Goal: Book appointment/travel/reservation

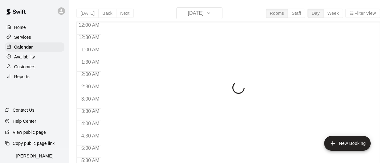
scroll to position [268, 0]
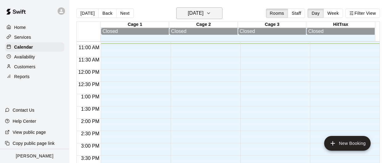
click at [204, 15] on h6 "[DATE]" at bounding box center [196, 13] width 16 height 9
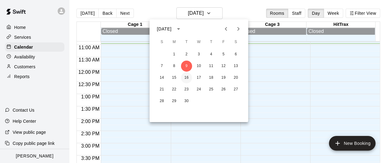
click at [186, 76] on button "16" at bounding box center [186, 77] width 11 height 11
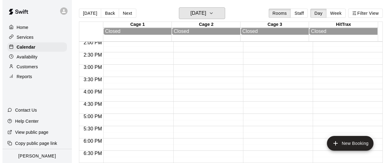
scroll to position [361, 0]
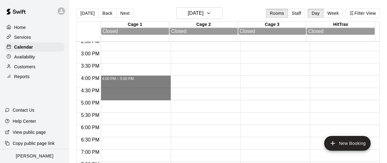
drag, startPoint x: 105, startPoint y: 78, endPoint x: 111, endPoint y: 100, distance: 22.8
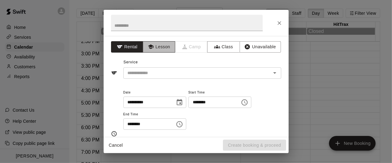
click at [163, 49] on button "Lesson" at bounding box center [159, 46] width 32 height 11
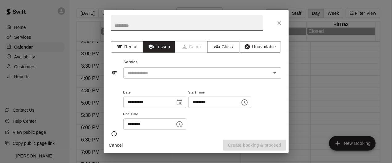
click at [155, 29] on input "text" at bounding box center [187, 23] width 152 height 16
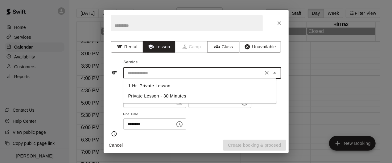
click at [144, 72] on input "text" at bounding box center [193, 73] width 136 height 8
click at [143, 85] on li "1 Hr. Private Lesson" at bounding box center [199, 86] width 153 height 10
type input "**********"
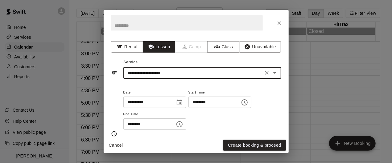
click at [238, 142] on button "Create booking & proceed" at bounding box center [254, 145] width 63 height 11
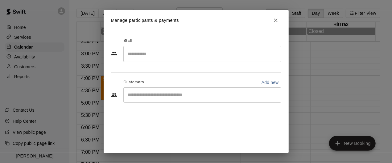
click at [142, 59] on input "Search staff" at bounding box center [202, 54] width 152 height 11
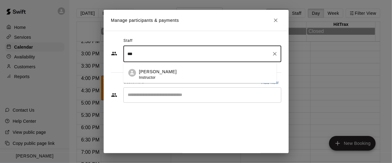
click at [142, 76] on span "Instructor" at bounding box center [147, 78] width 17 height 4
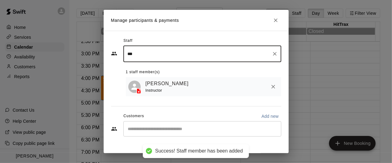
type input "***"
click at [140, 129] on input "Start typing to search customers..." at bounding box center [202, 129] width 152 height 6
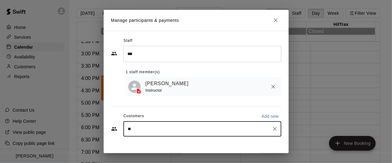
type input "*"
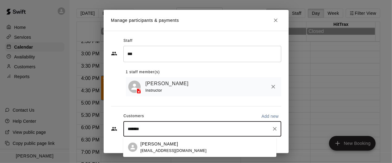
type input "********"
click at [150, 145] on p "[PERSON_NAME]" at bounding box center [159, 144] width 38 height 6
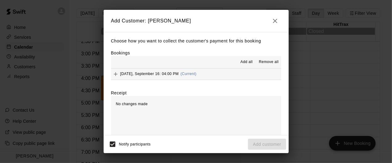
click at [241, 63] on span "Add all" at bounding box center [247, 62] width 12 height 6
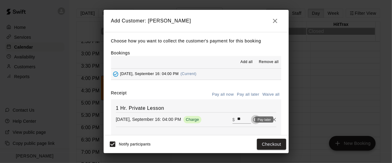
click at [253, 117] on icon "Pay later" at bounding box center [256, 120] width 6 height 6
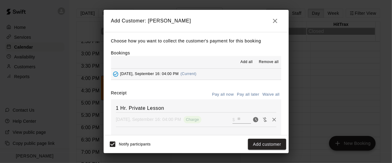
click at [268, 152] on div "Notify participants Add customer" at bounding box center [196, 145] width 185 height 18
click at [267, 149] on button "Add customer" at bounding box center [267, 144] width 38 height 11
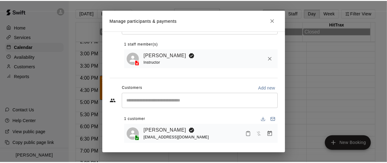
scroll to position [17, 0]
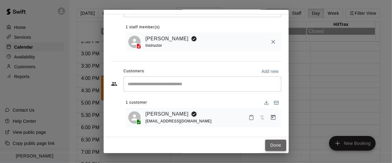
click at [270, 144] on button "Done" at bounding box center [275, 145] width 21 height 11
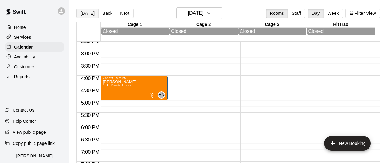
click at [86, 16] on button "[DATE]" at bounding box center [87, 13] width 22 height 9
